Goal: Task Accomplishment & Management: Manage account settings

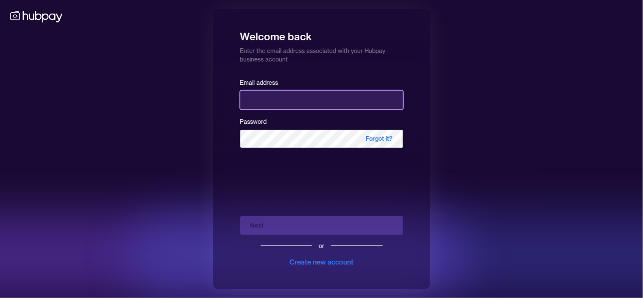
drag, startPoint x: 291, startPoint y: 98, endPoint x: 293, endPoint y: 103, distance: 5.8
click at [291, 98] on input "email" at bounding box center [321, 100] width 163 height 19
type input "**********"
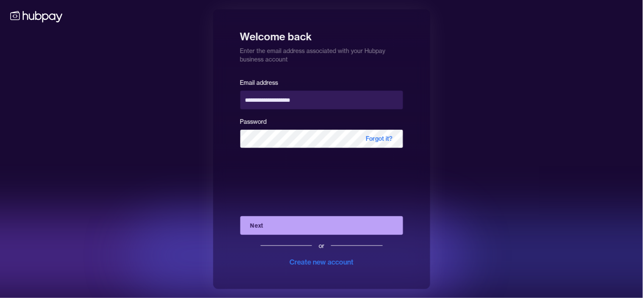
click at [295, 223] on button "Next" at bounding box center [321, 225] width 163 height 19
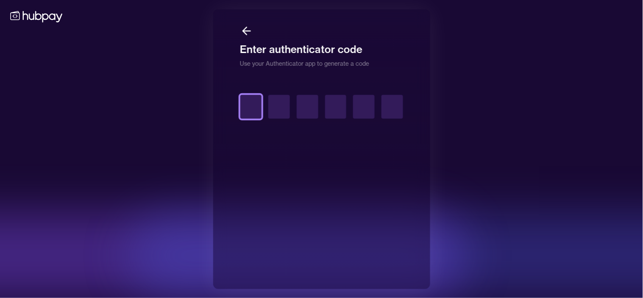
type input "*"
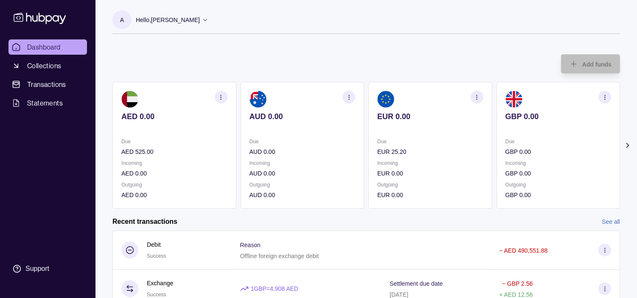
click at [505, 161] on p "Incoming" at bounding box center [558, 163] width 106 height 9
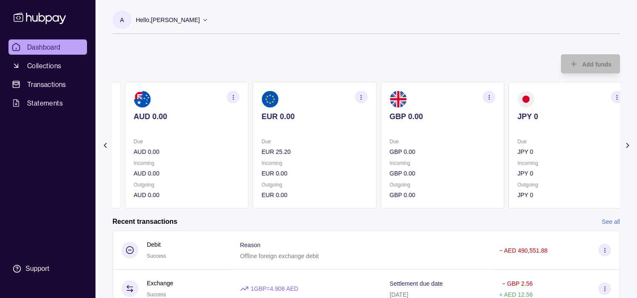
click at [465, 159] on p "Incoming" at bounding box center [442, 163] width 106 height 9
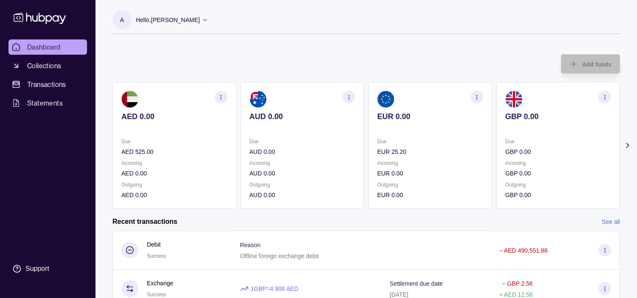
click at [415, 155] on div "Due EUR 25.20 Incoming EUR 0.00 Outgoing EUR 0.00" at bounding box center [430, 168] width 106 height 63
click at [218, 99] on icon "button" at bounding box center [221, 97] width 6 height 6
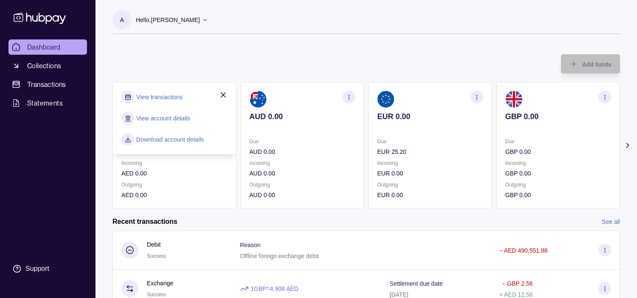
click at [160, 95] on link "View transactions" at bounding box center [159, 96] width 46 height 9
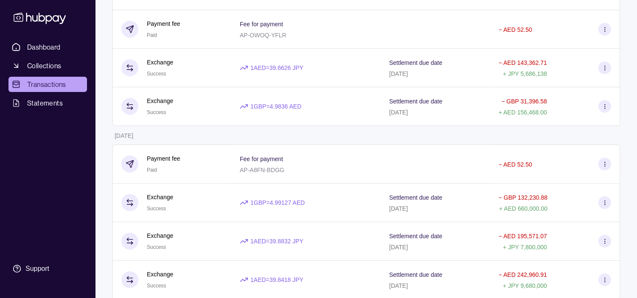
scroll to position [471, 0]
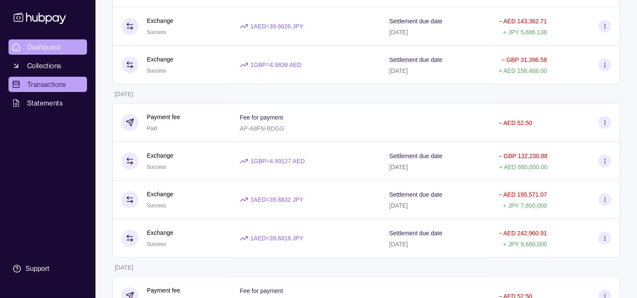
click at [44, 48] on span "Dashboard" at bounding box center [44, 47] width 34 height 10
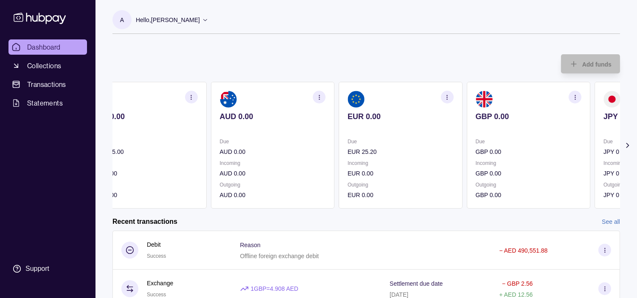
click at [521, 155] on p "GBP 0.00" at bounding box center [528, 151] width 106 height 9
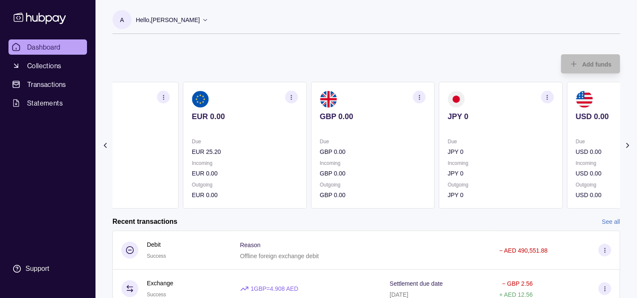
click at [481, 148] on p "JPY 0" at bounding box center [500, 151] width 106 height 9
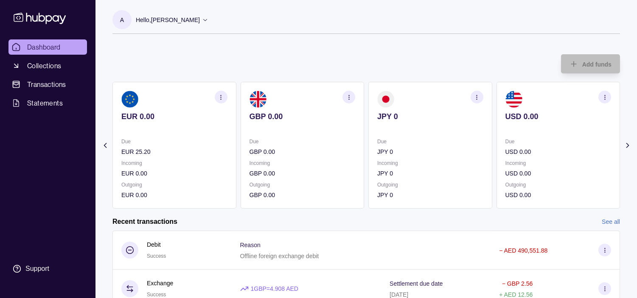
click at [505, 148] on p "USD 0.00" at bounding box center [558, 151] width 106 height 9
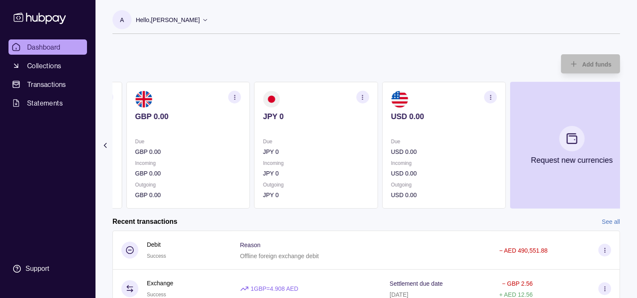
click at [241, 147] on p "GBP 0.00" at bounding box center [188, 151] width 106 height 9
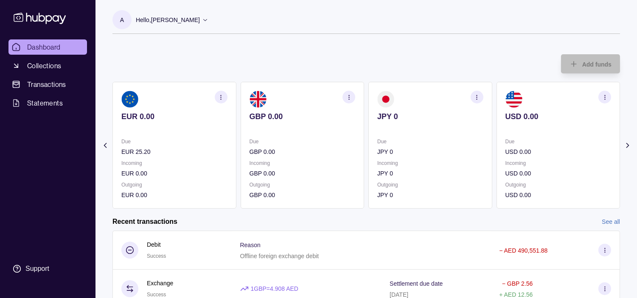
click at [347, 99] on icon "button" at bounding box center [349, 97] width 6 height 6
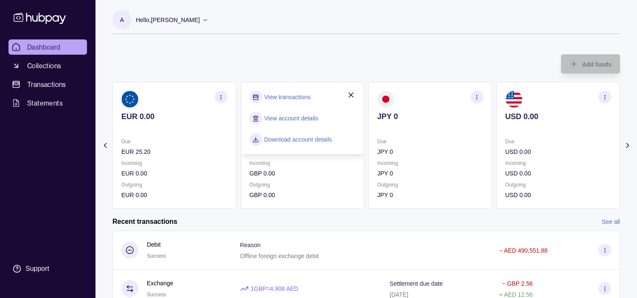
click at [296, 96] on link "View transactions" at bounding box center [287, 96] width 46 height 9
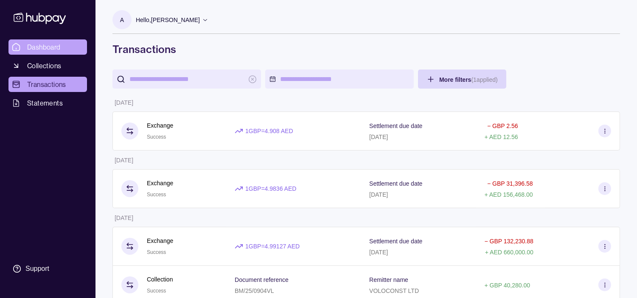
click at [48, 48] on span "Dashboard" at bounding box center [44, 47] width 34 height 10
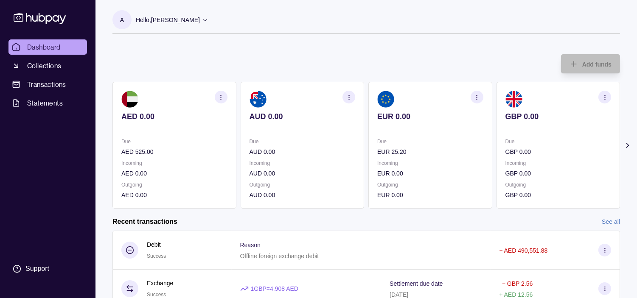
click at [428, 156] on div "Due EUR 25.20 Incoming EUR 0.00 Outgoing EUR 0.00" at bounding box center [430, 168] width 106 height 63
click at [435, 154] on div "Due GBP 0.00 Incoming GBP 0.00 Outgoing GBP 0.00" at bounding box center [430, 168] width 106 height 63
click at [200, 20] on p "Hello, [PERSON_NAME]" at bounding box center [168, 19] width 64 height 9
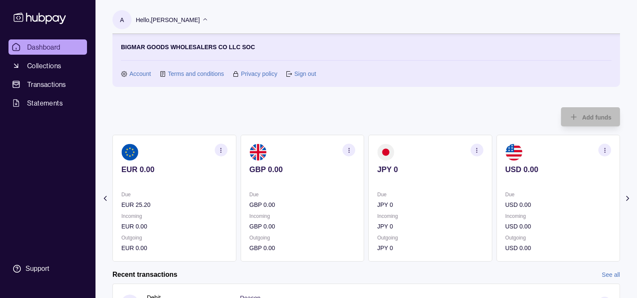
click at [309, 75] on link "Sign out" at bounding box center [305, 73] width 22 height 9
